Goal: Transaction & Acquisition: Download file/media

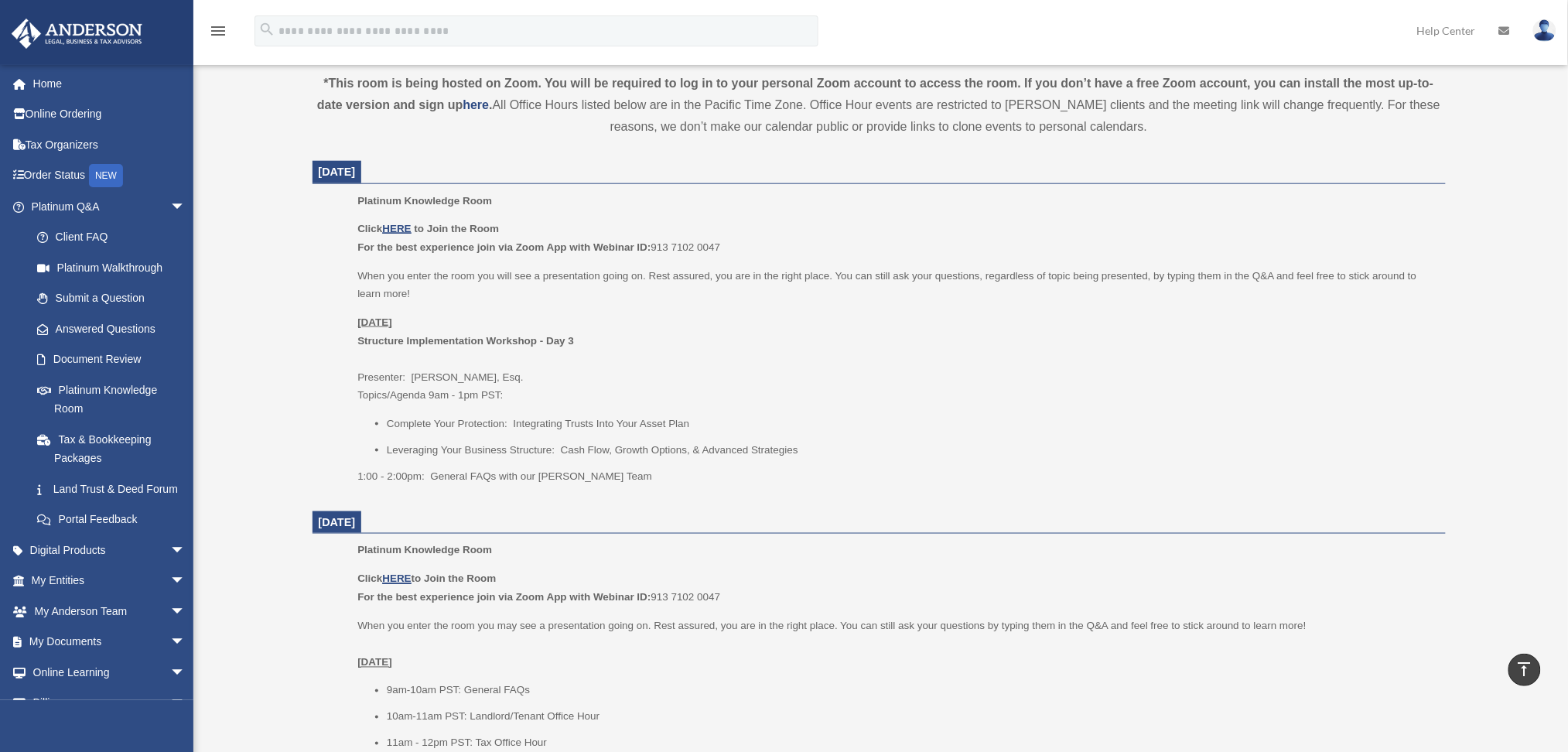
scroll to position [515, 0]
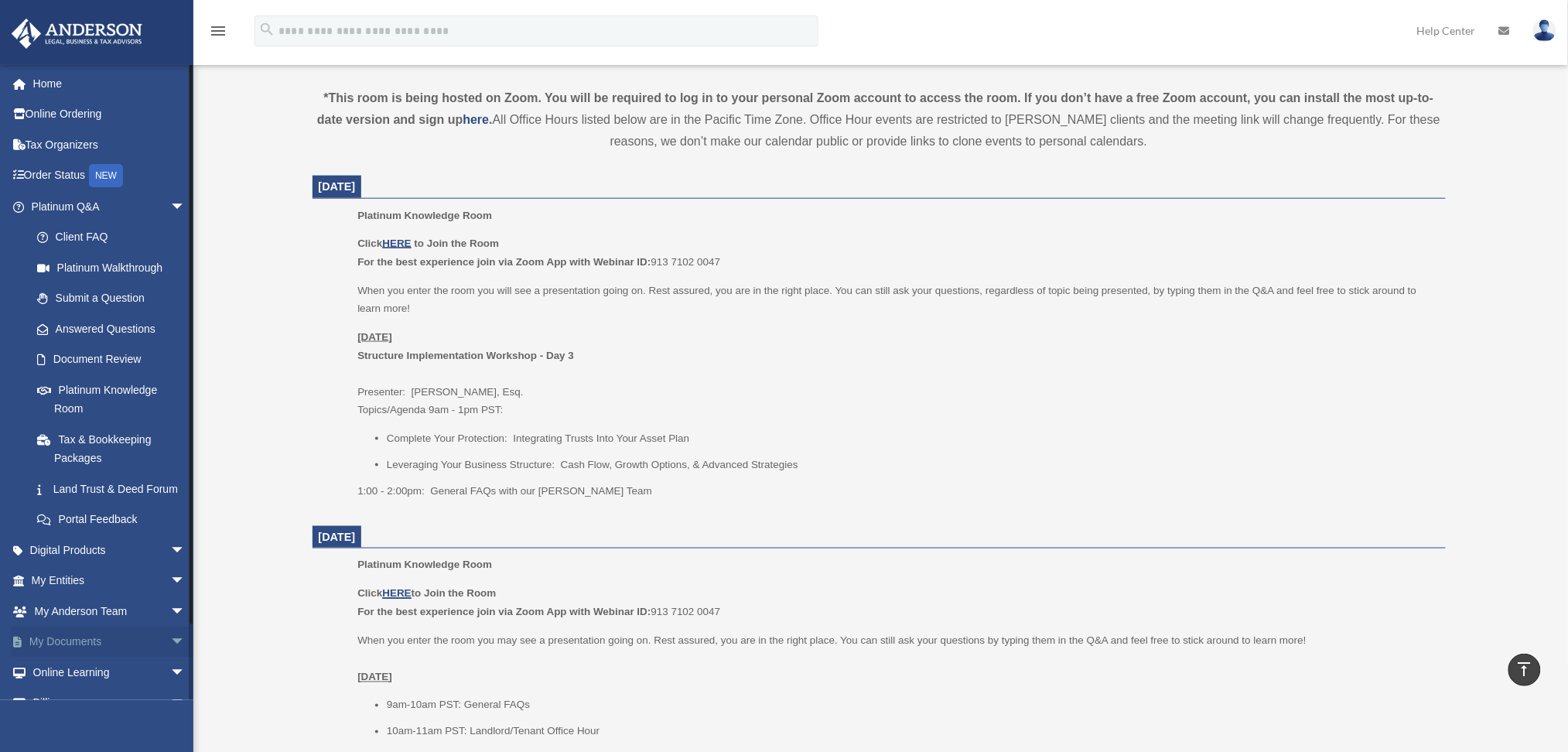
click at [90, 658] on link "My Documents arrow_drop_down" at bounding box center [110, 642] width 198 height 31
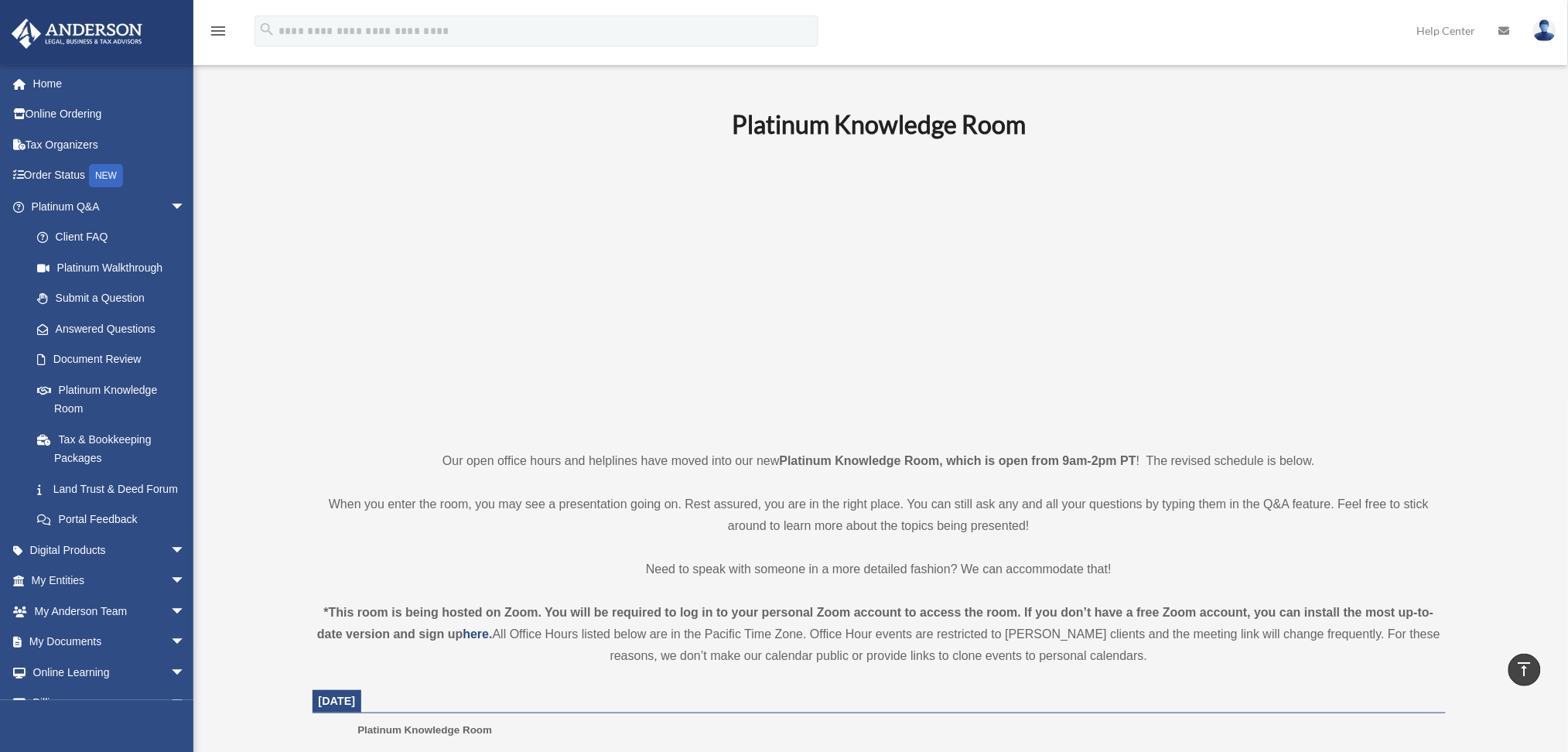
scroll to position [0, 0]
click at [76, 658] on link "My Documents arrow_drop_down" at bounding box center [110, 642] width 198 height 31
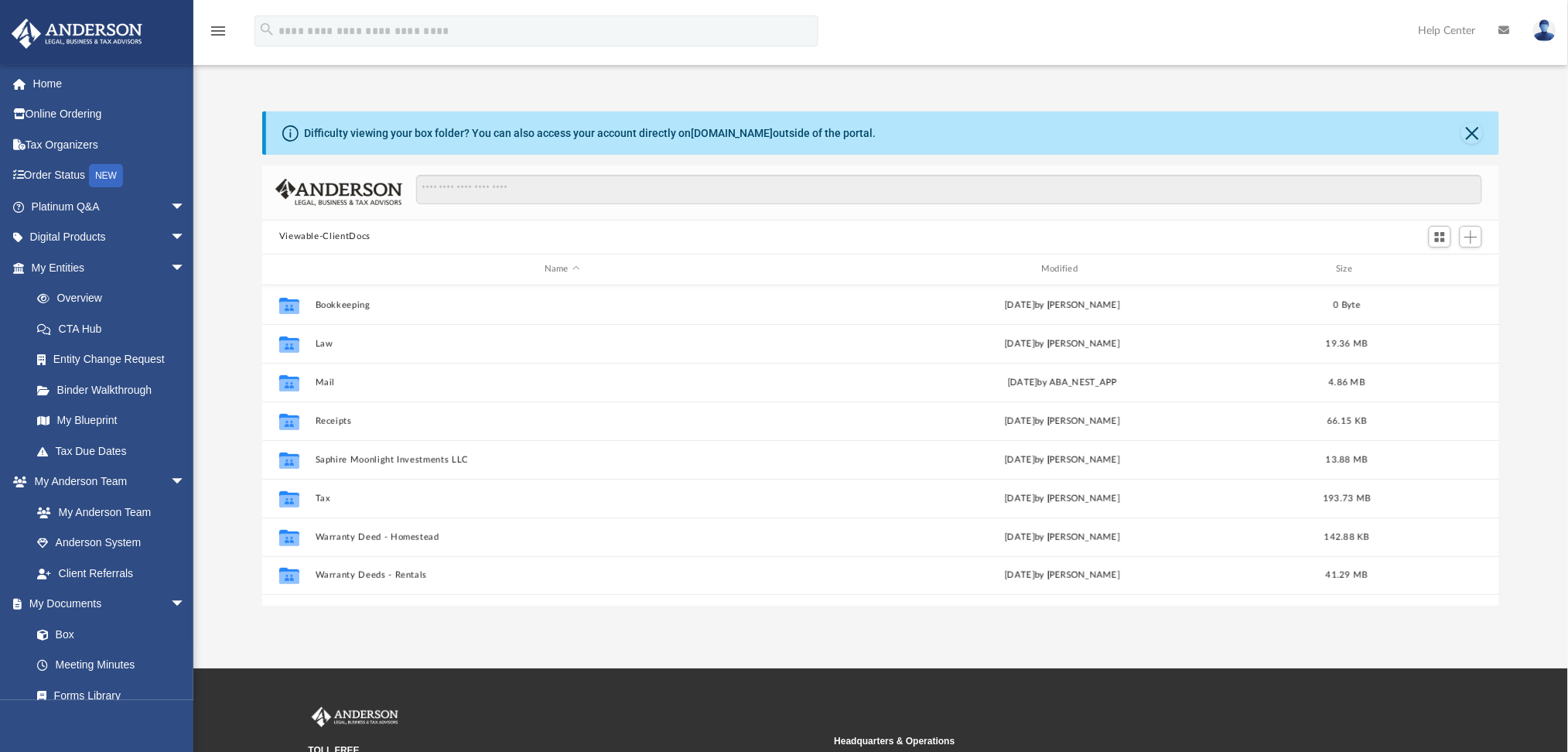
scroll to position [336, 1222]
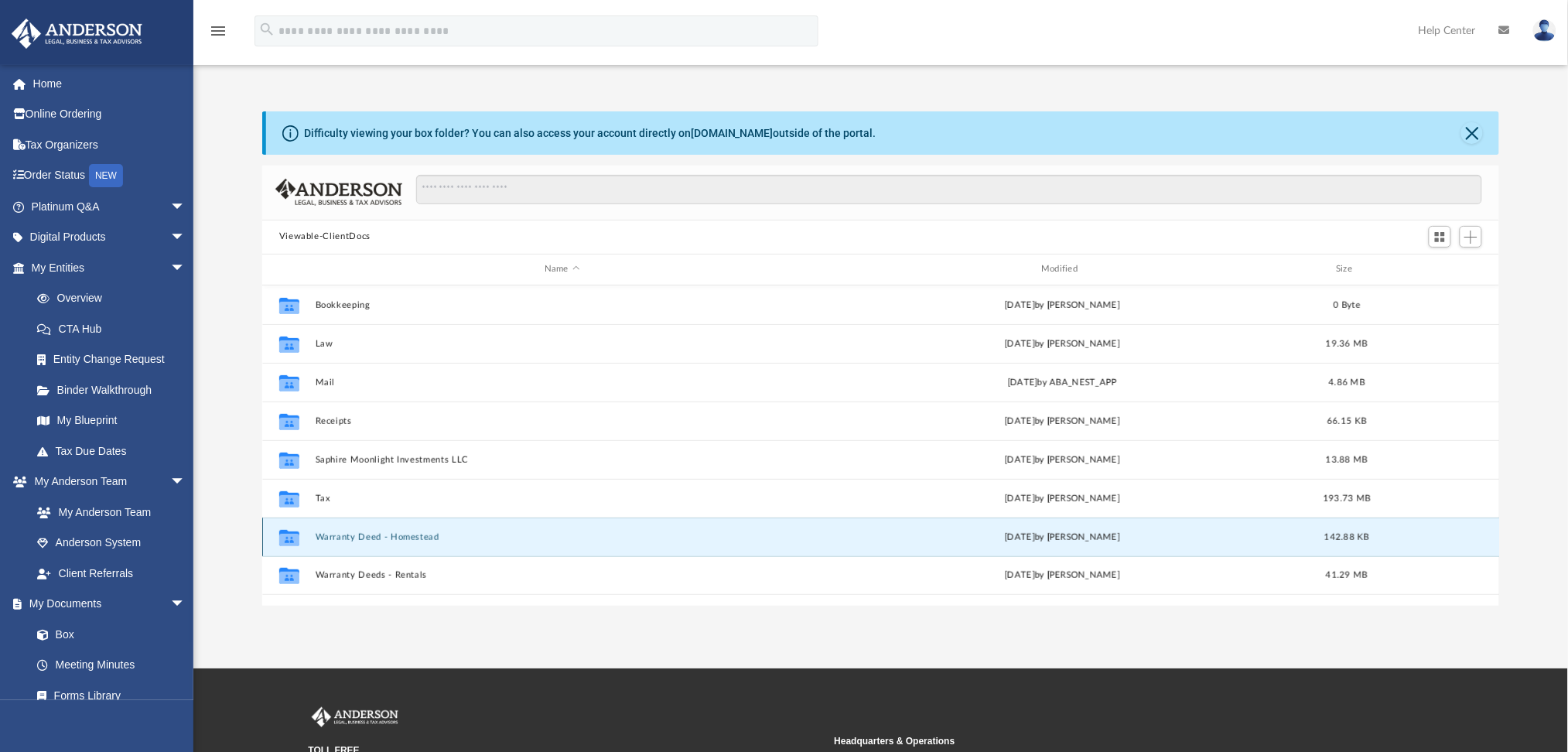
click at [391, 540] on button "Warranty Deed - Homestead" at bounding box center [562, 537] width 494 height 10
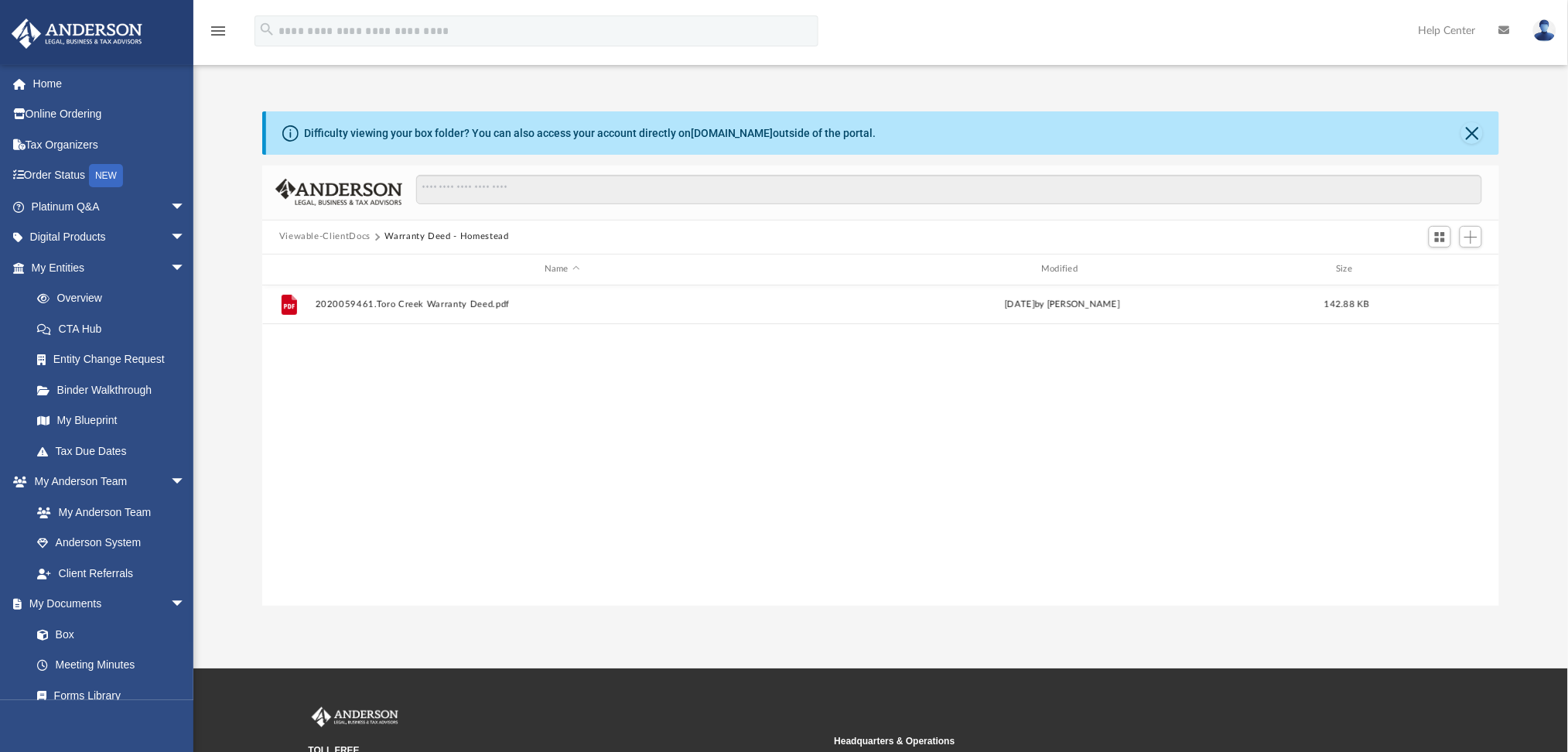
click at [328, 237] on button "Viewable-ClientDocs" at bounding box center [324, 237] width 91 height 14
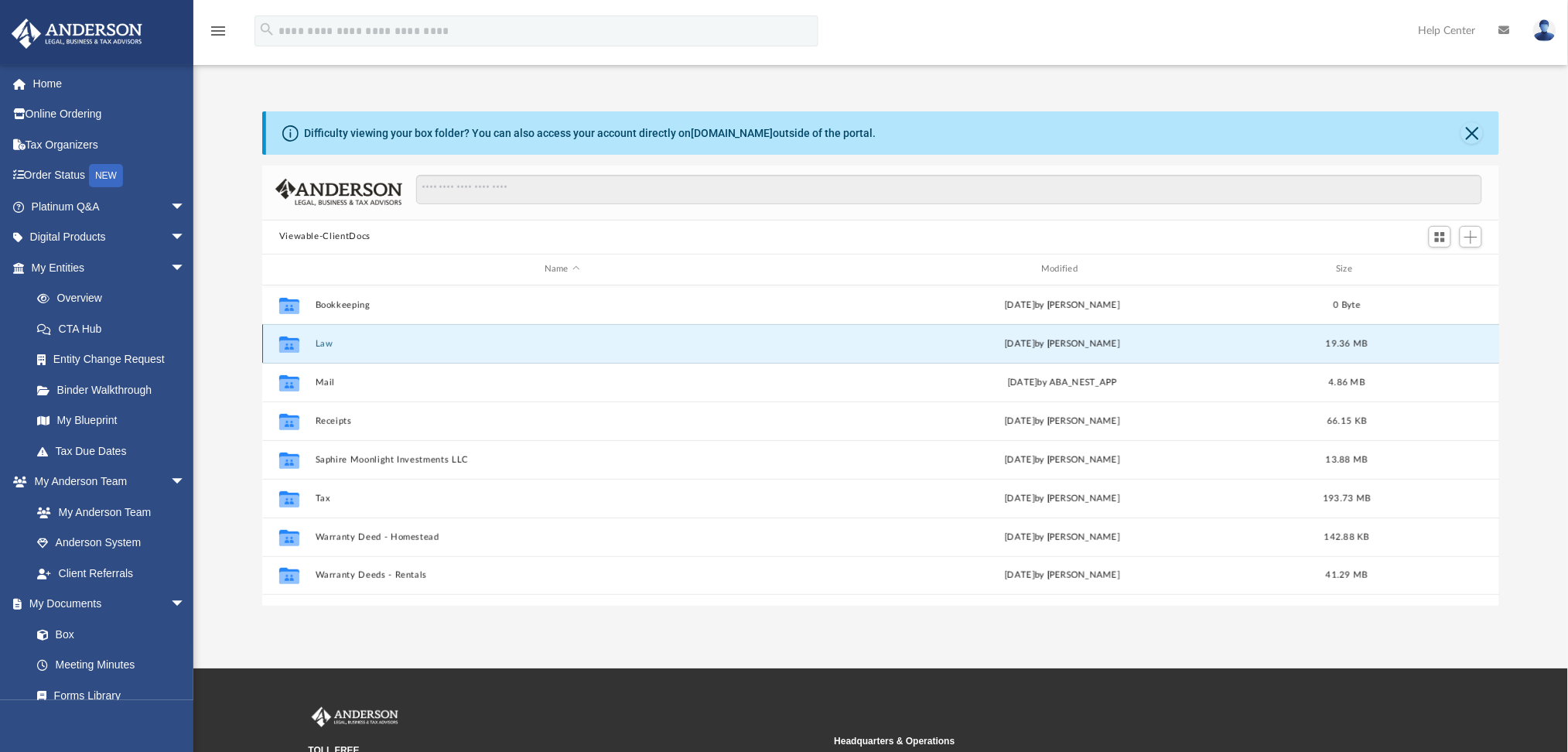
click at [325, 341] on button "Law" at bounding box center [562, 344] width 494 height 10
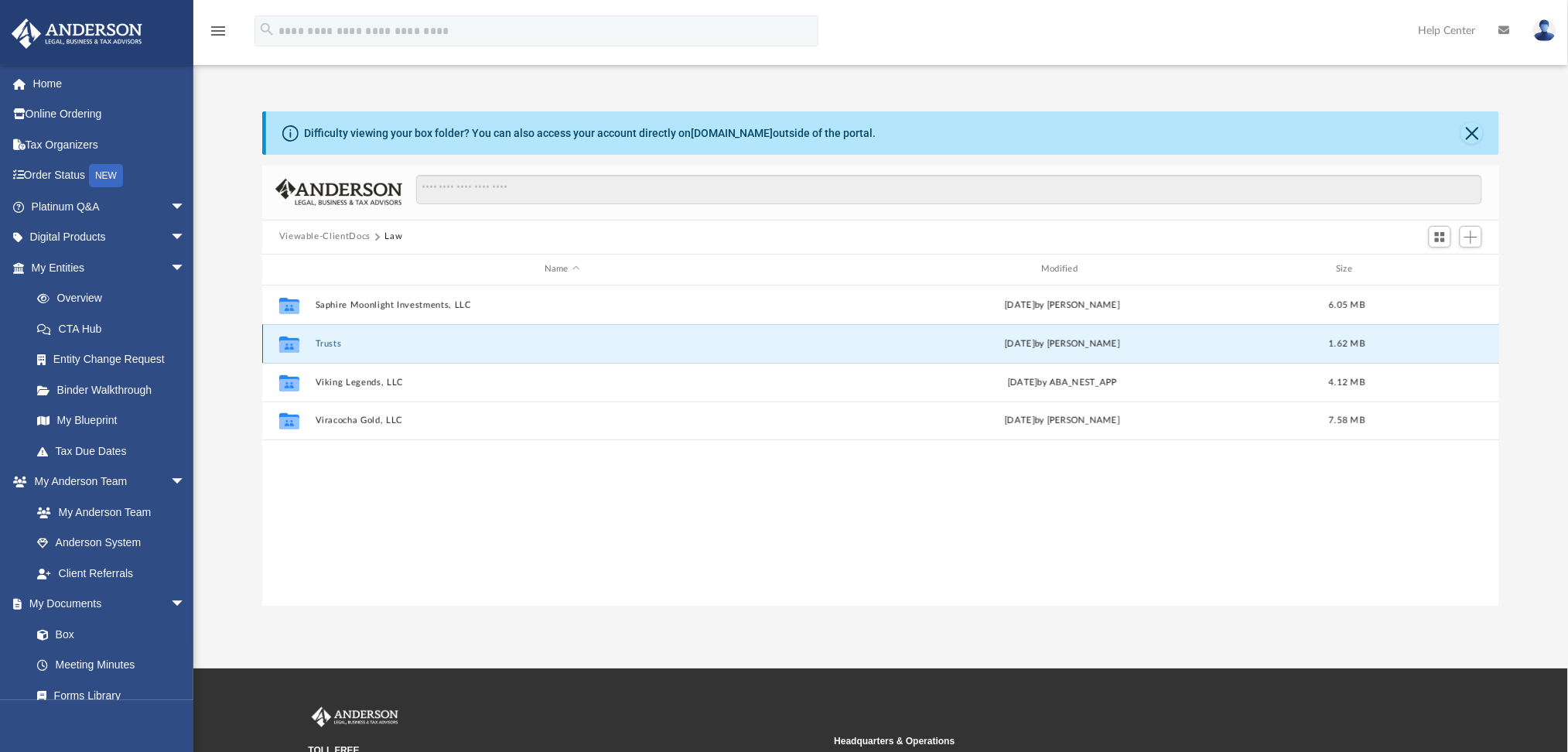
click at [336, 342] on button "Trusts" at bounding box center [562, 344] width 494 height 10
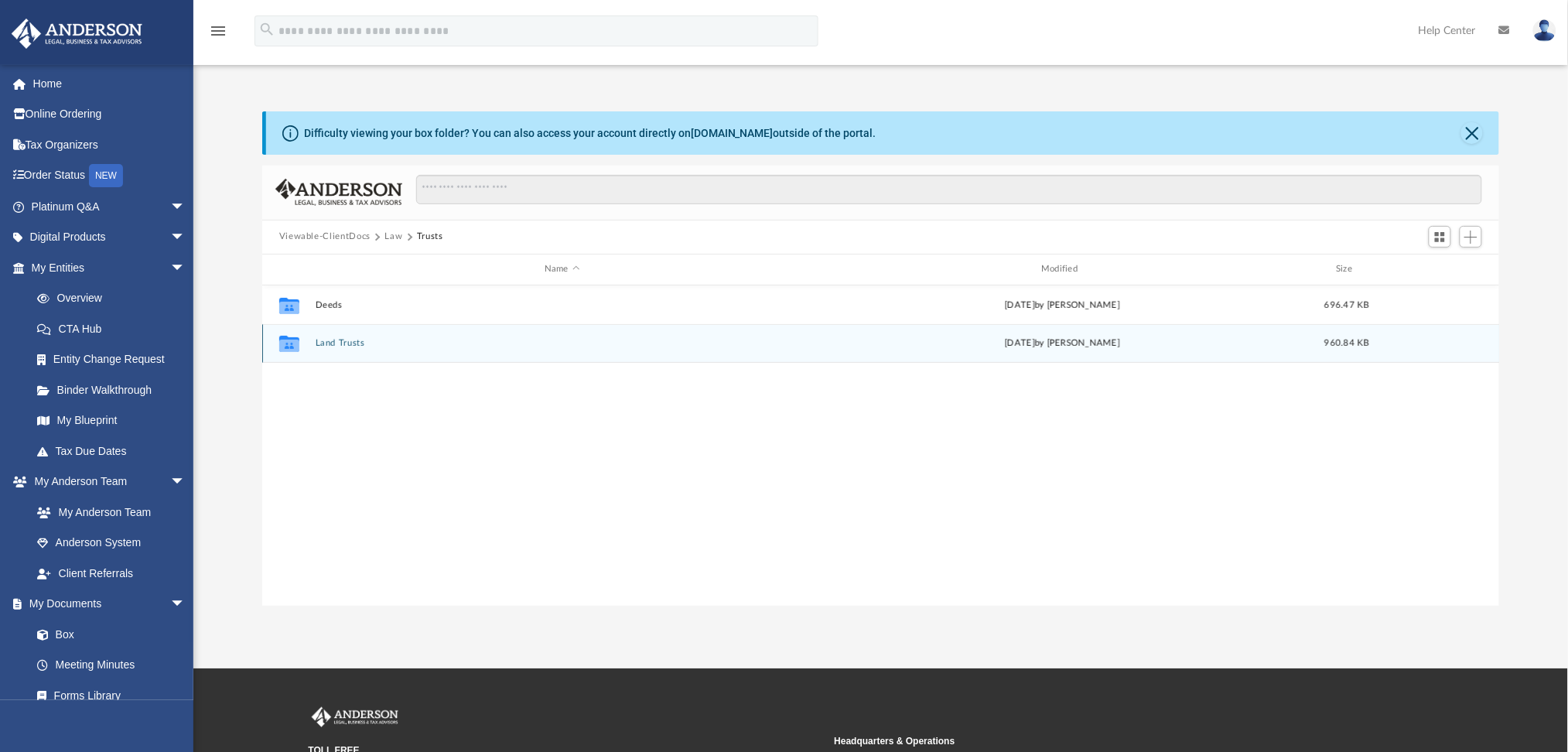
click at [354, 342] on button "Land Trusts" at bounding box center [562, 343] width 494 height 10
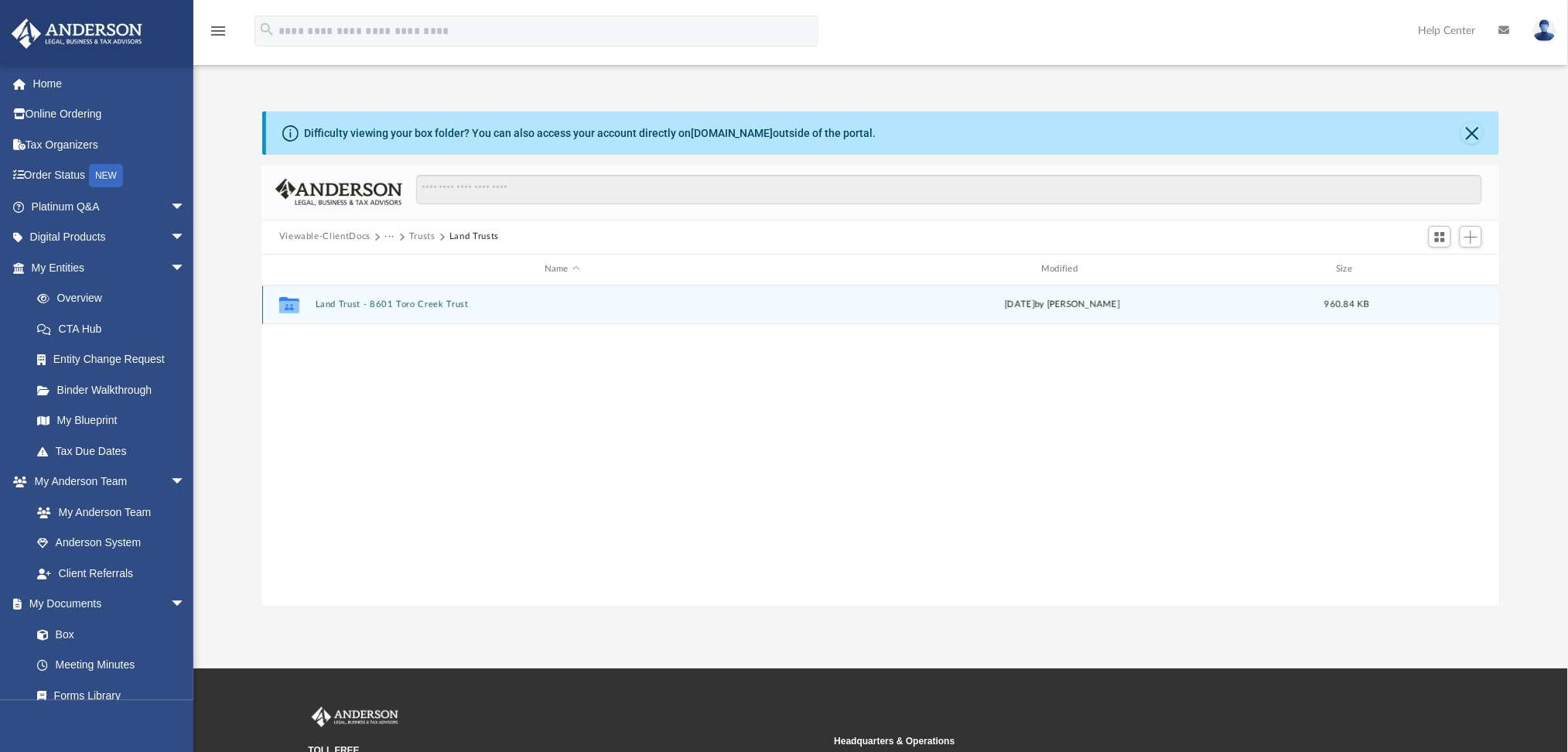
click at [384, 304] on button "Land Trust - 8601 Toro Creek Trust" at bounding box center [562, 304] width 494 height 10
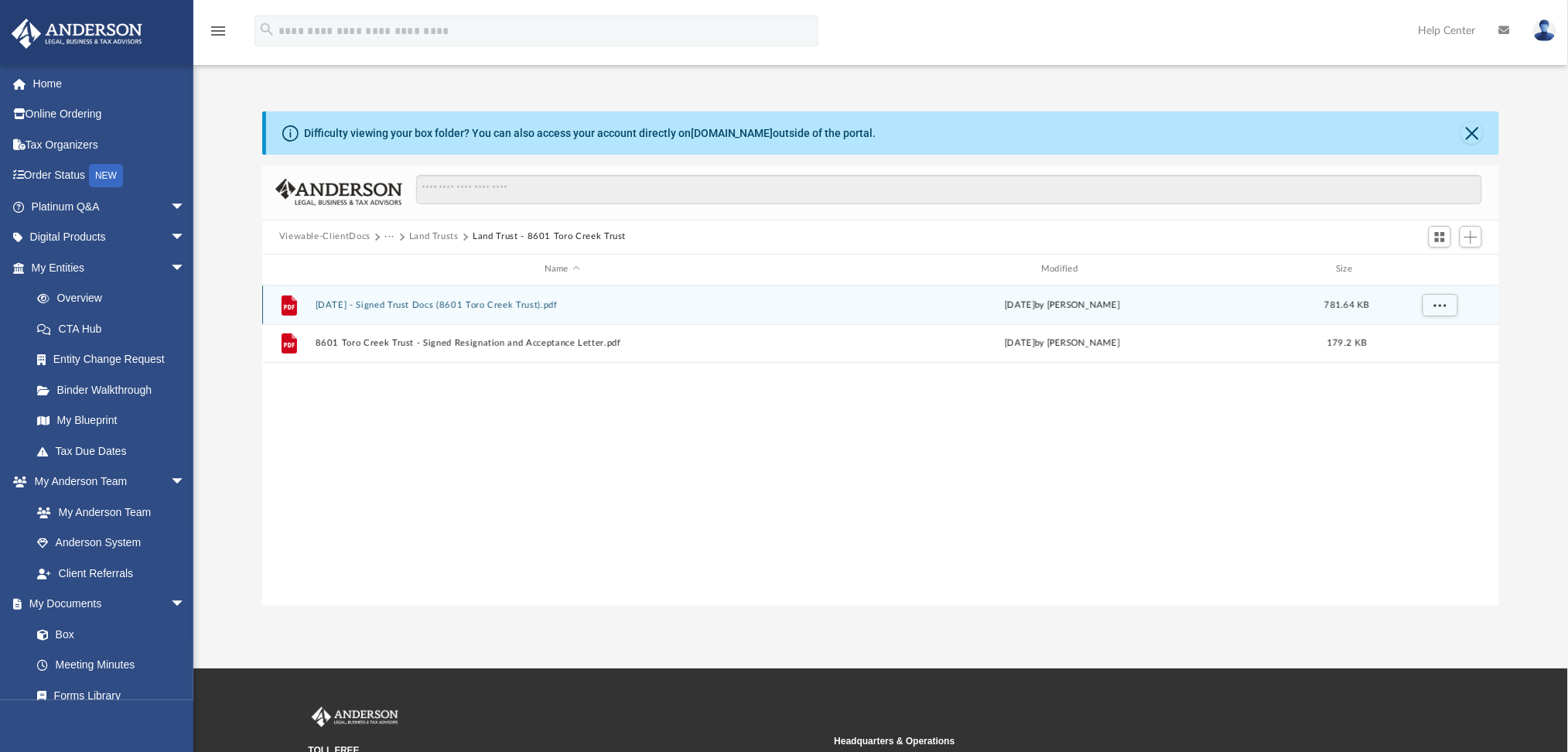
click at [491, 304] on button "2024.11.19 - Signed Trust Docs (8601 Toro Creek Trust).pdf" at bounding box center [562, 305] width 494 height 10
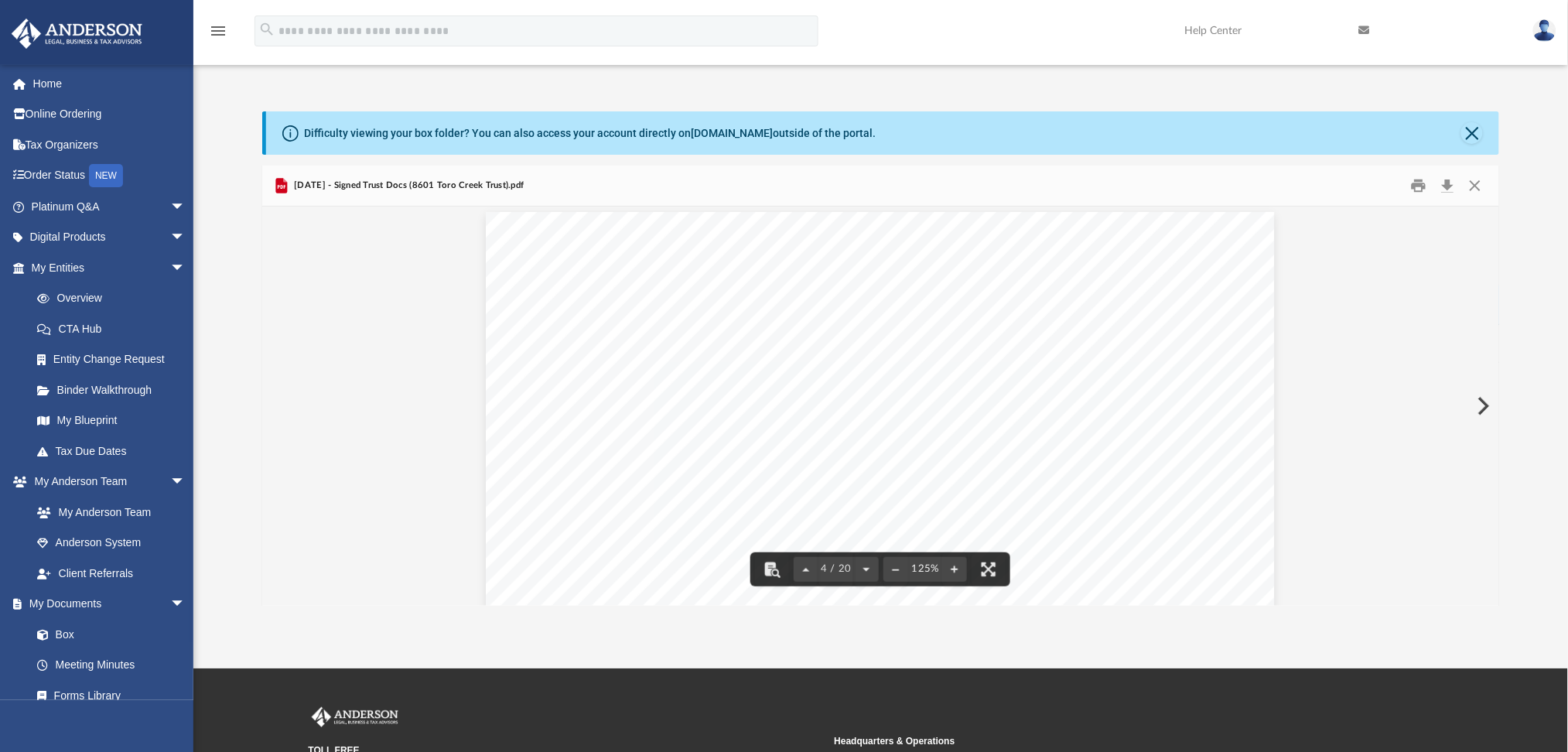
scroll to position [3129, 0]
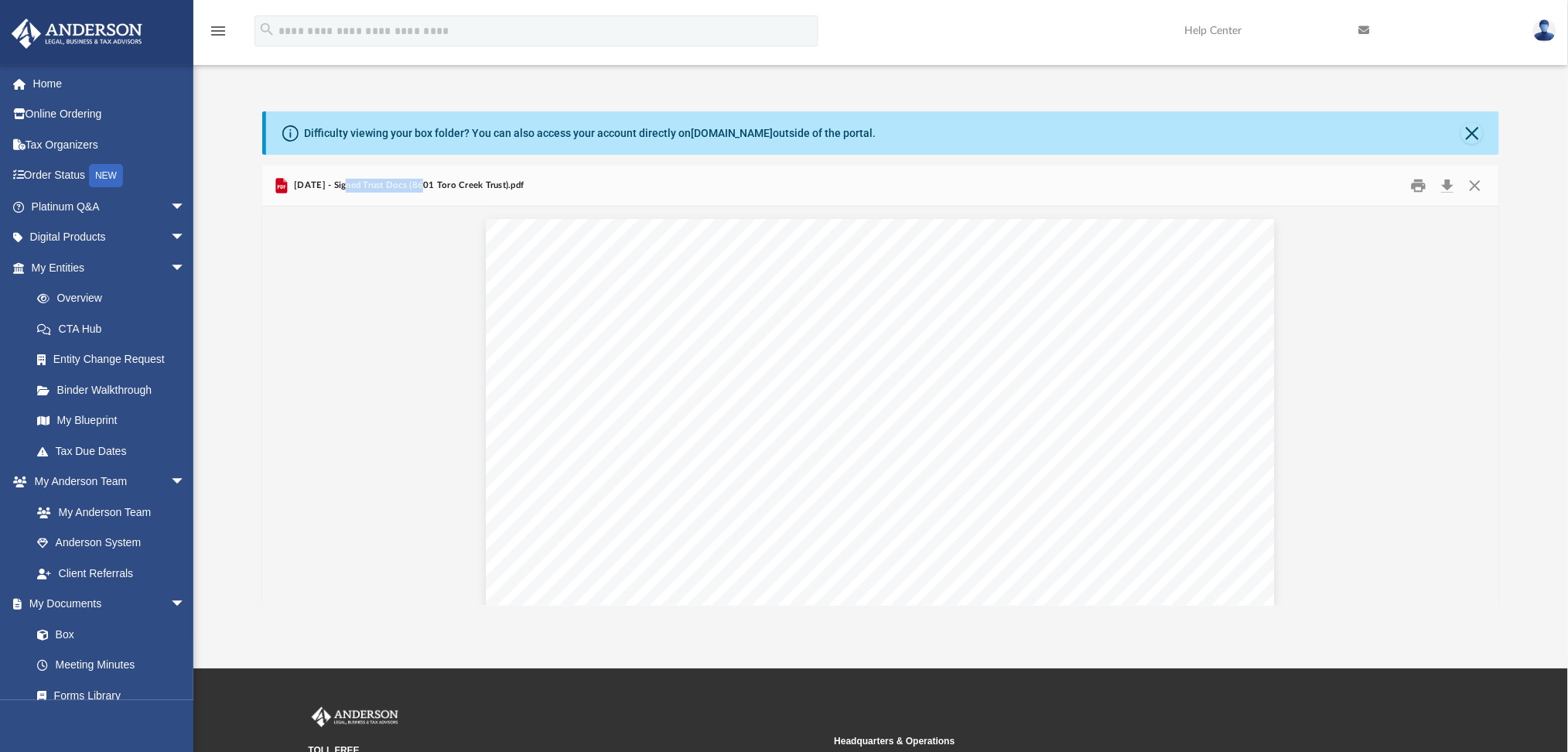
drag, startPoint x: 348, startPoint y: 182, endPoint x: 423, endPoint y: 191, distance: 75.5
click at [423, 191] on span "2024.11.19 - Signed Trust Docs (8601 Toro Creek Trust).pdf" at bounding box center [408, 185] width 233 height 14
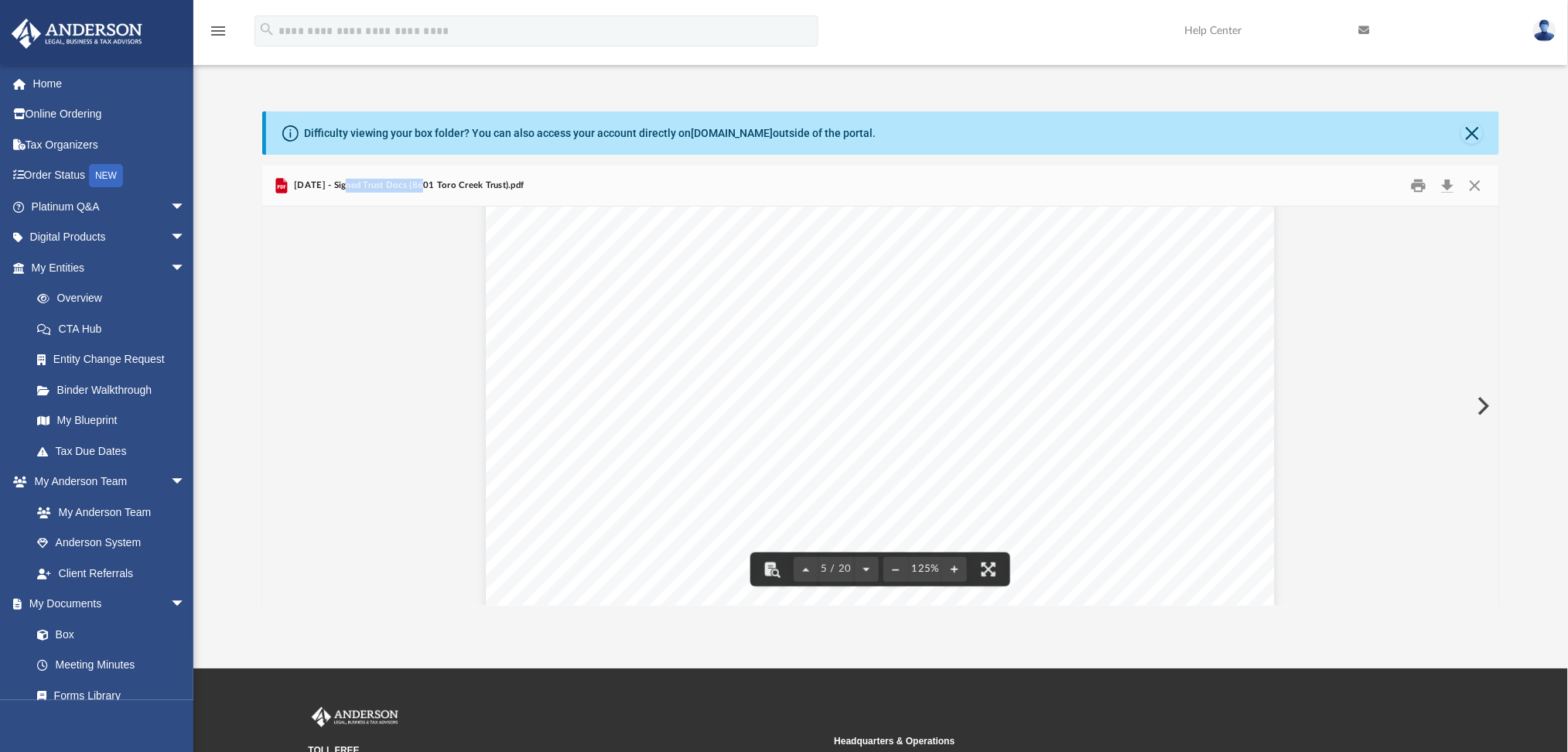
scroll to position [4470, 0]
click at [1444, 187] on button "Download" at bounding box center [1447, 185] width 28 height 24
